Goal: Task Accomplishment & Management: Use online tool/utility

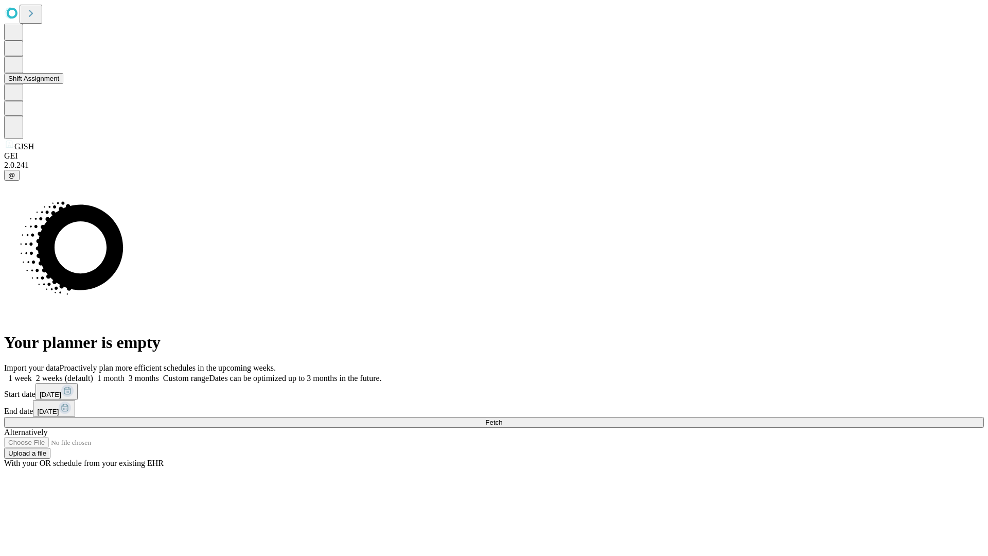
click at [63, 84] on button "Shift Assignment" at bounding box center [33, 78] width 59 height 11
